Goal: Communication & Community: Ask a question

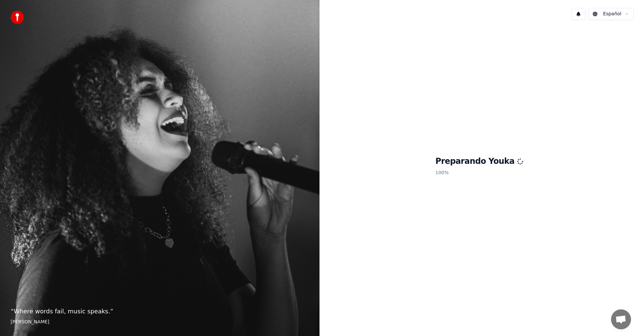
scroll to position [196, 0]
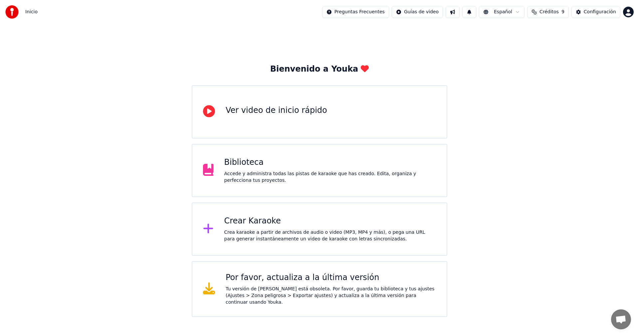
click at [617, 313] on span "Open chat" at bounding box center [621, 319] width 20 height 20
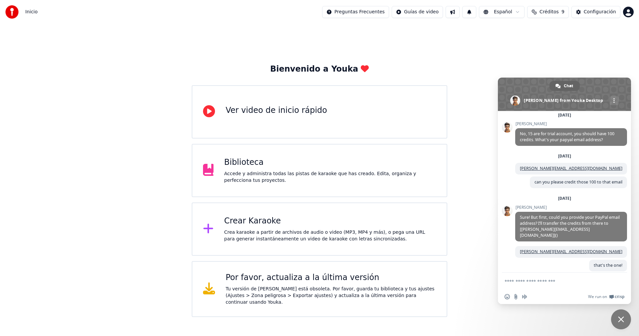
click at [558, 283] on textarea "Compose your message..." at bounding box center [558, 281] width 107 height 17
click at [559, 280] on textarea "Compose your message..." at bounding box center [558, 281] width 107 height 17
click at [545, 282] on textarea "Compose your message..." at bounding box center [558, 281] width 107 height 17
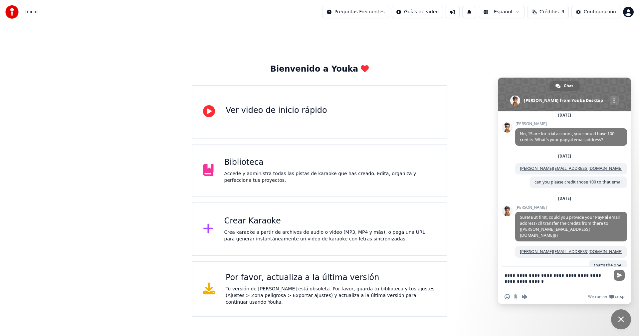
type textarea "**********"
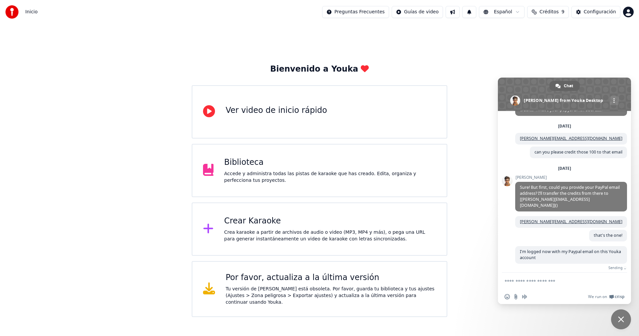
scroll to position [215, 0]
